Goal: Navigation & Orientation: Find specific page/section

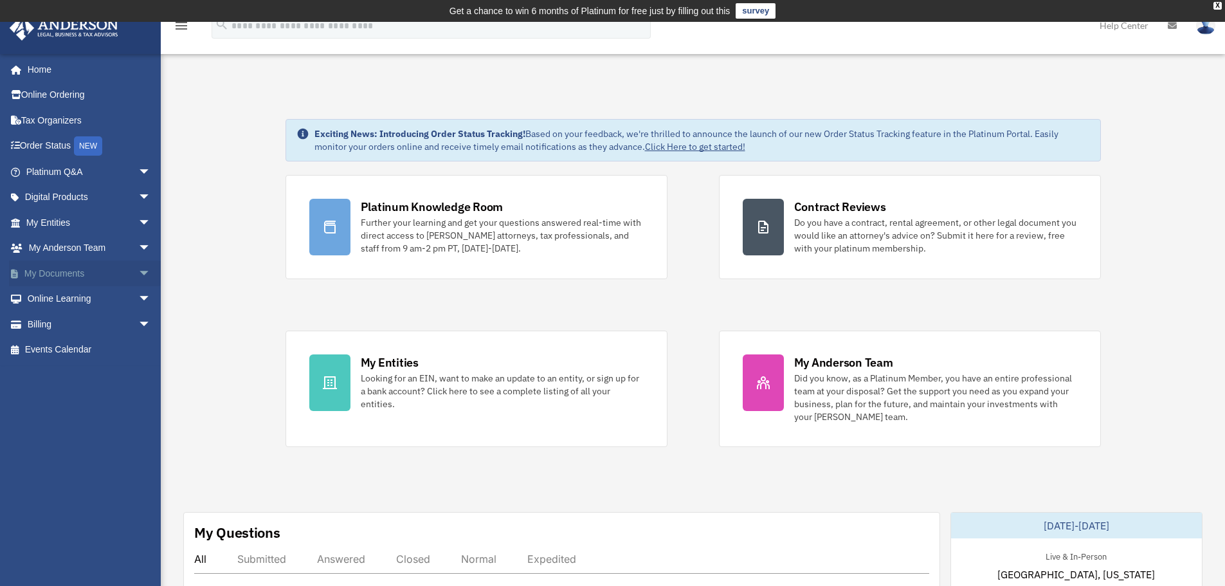
click at [138, 271] on span "arrow_drop_down" at bounding box center [151, 274] width 26 height 26
click at [84, 324] on link "Meeting Minutes" at bounding box center [94, 324] width 152 height 26
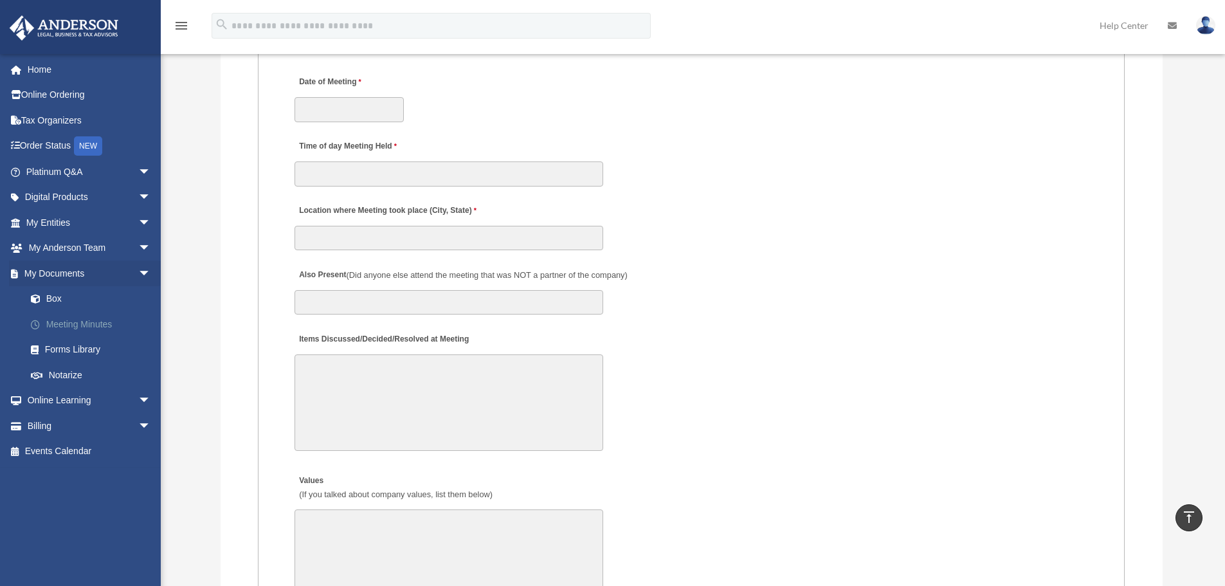
scroll to position [1608, 0]
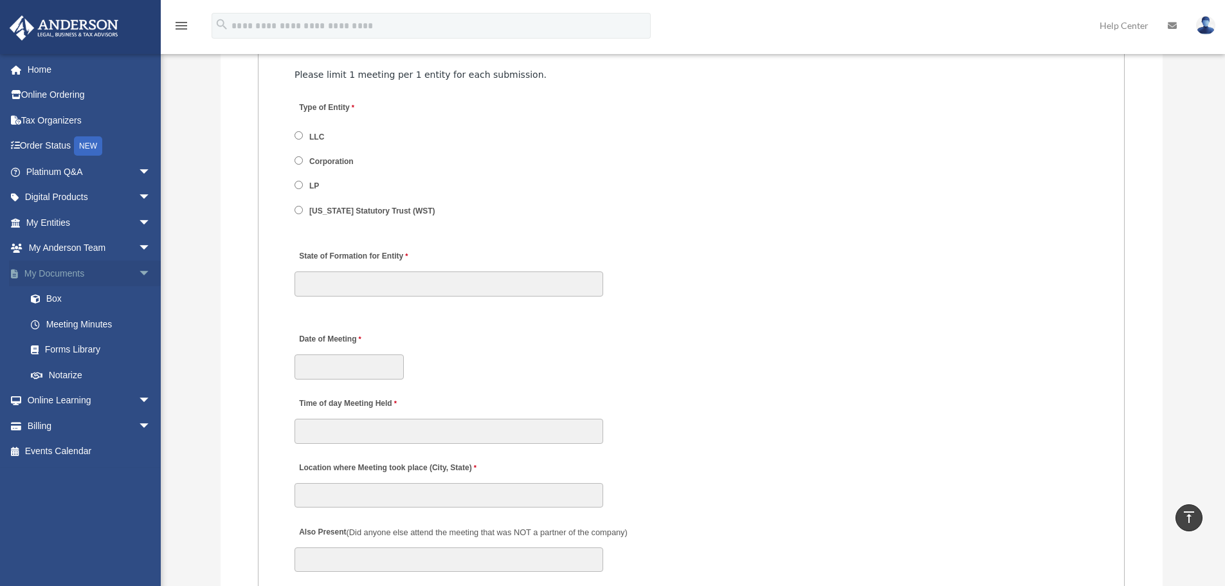
click at [138, 271] on span "arrow_drop_down" at bounding box center [151, 274] width 26 height 26
click at [43, 68] on link "Home" at bounding box center [89, 70] width 161 height 26
